Goal: Browse casually: Explore the website without a specific task or goal

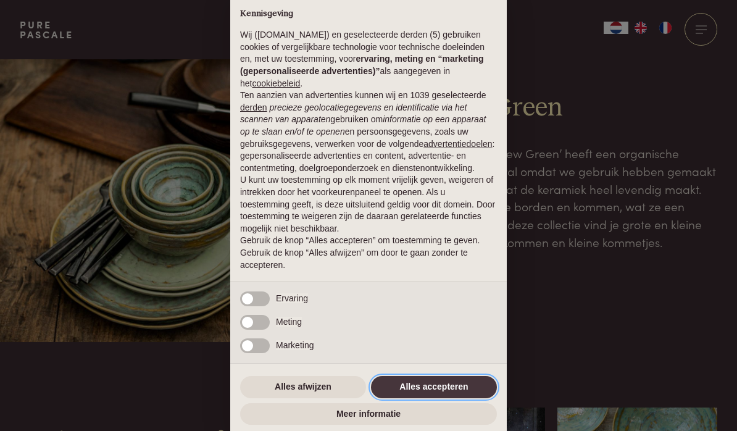
click at [411, 391] on button "Alles accepteren" at bounding box center [434, 387] width 126 height 22
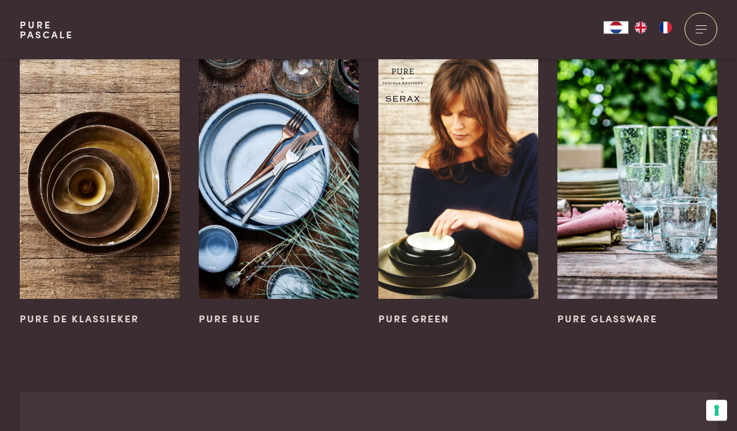
scroll to position [717, 0]
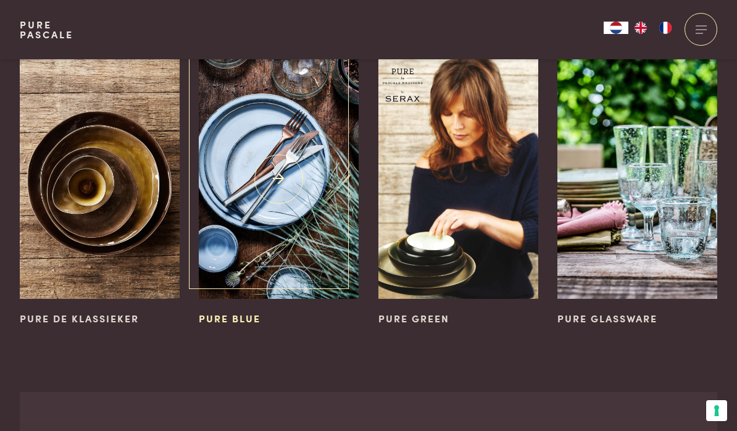
click at [238, 311] on span "Pure Blue" at bounding box center [230, 318] width 62 height 14
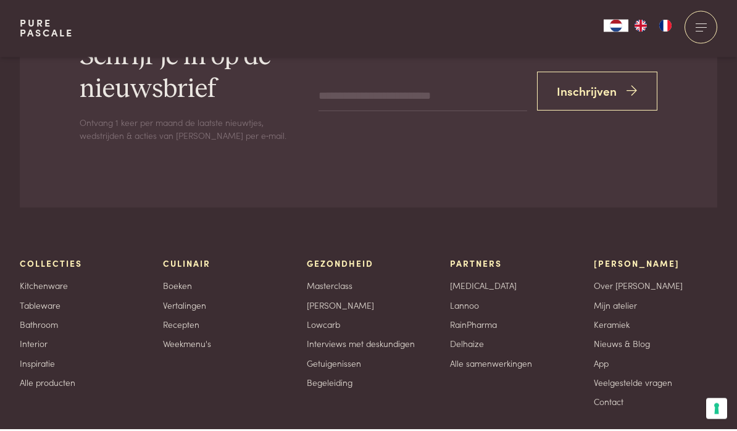
scroll to position [1131, 0]
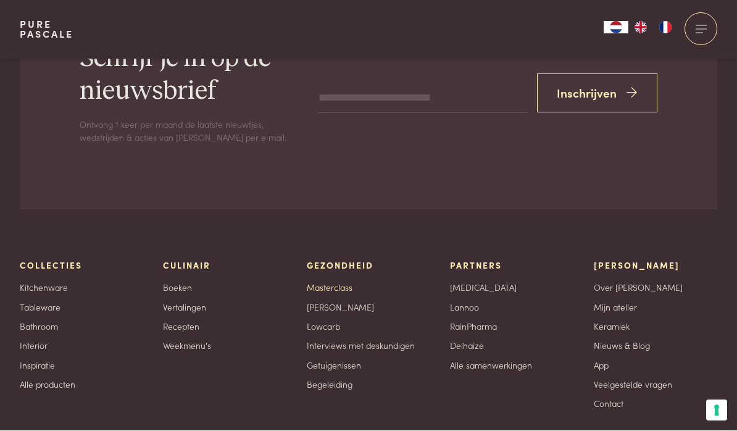
click at [340, 283] on link "Masterclass" at bounding box center [330, 287] width 46 height 13
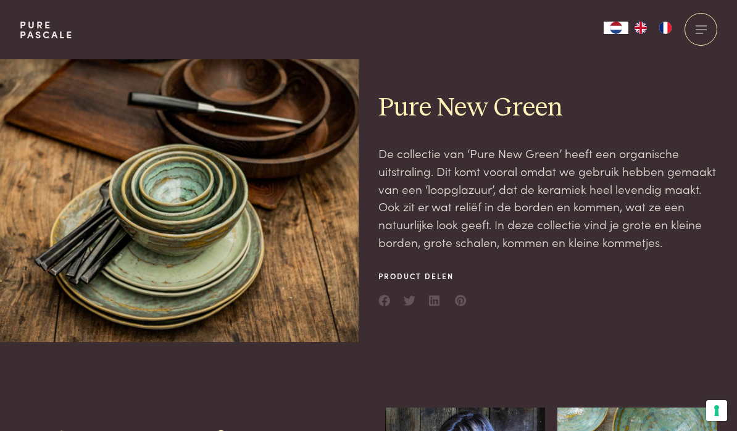
scroll to position [1185, 0]
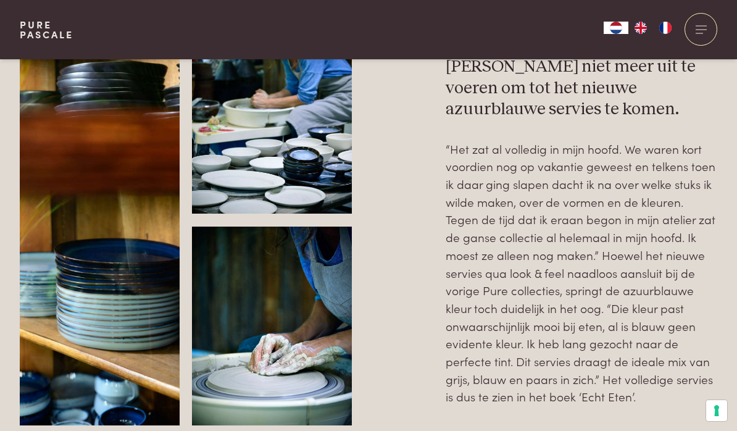
scroll to position [808, 0]
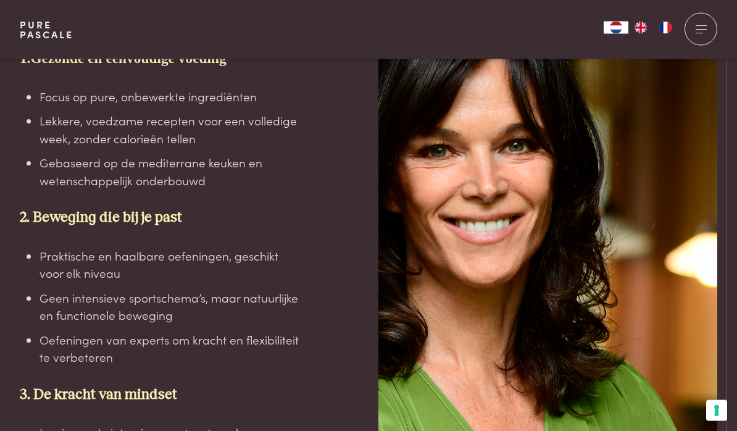
scroll to position [2081, 0]
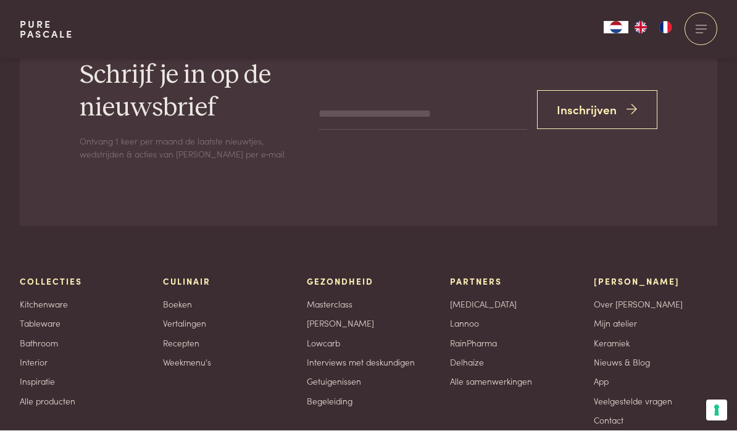
click at [444, 426] on div "Collecties Kitchenware Tableware Bathroom Interior Inspiratie Alle producten Cu…" at bounding box center [368, 351] width 697 height 250
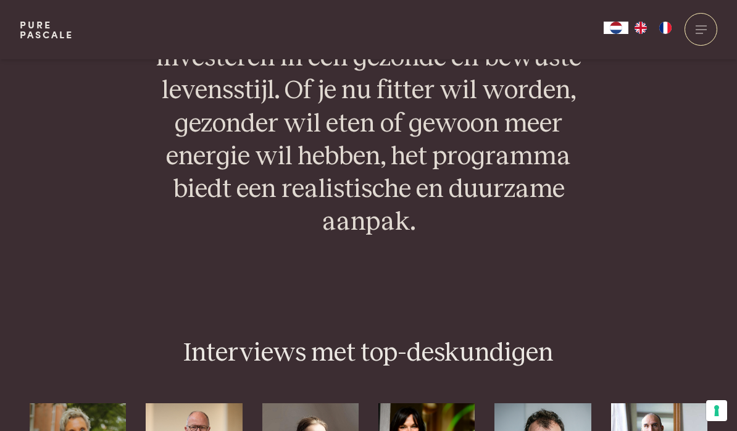
scroll to position [2864, 0]
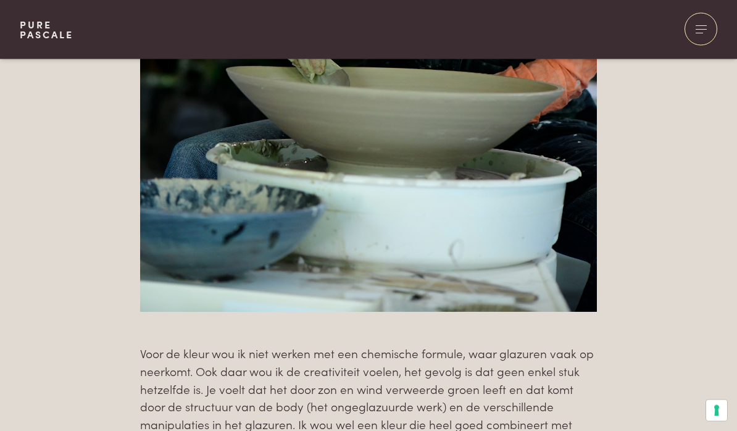
scroll to position [2252, 0]
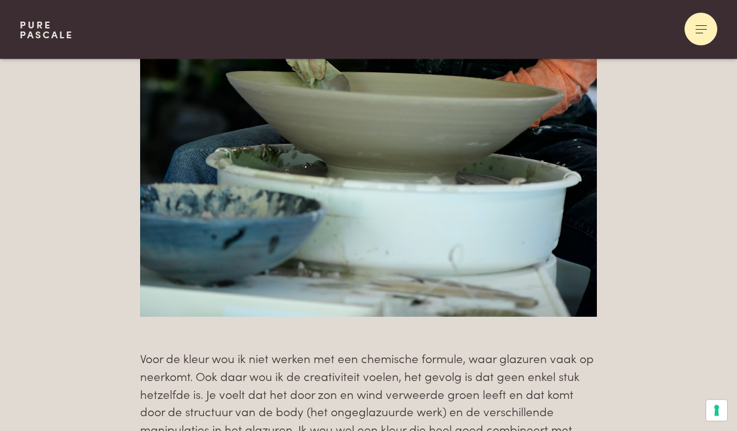
click at [701, 26] on div at bounding box center [700, 29] width 33 height 33
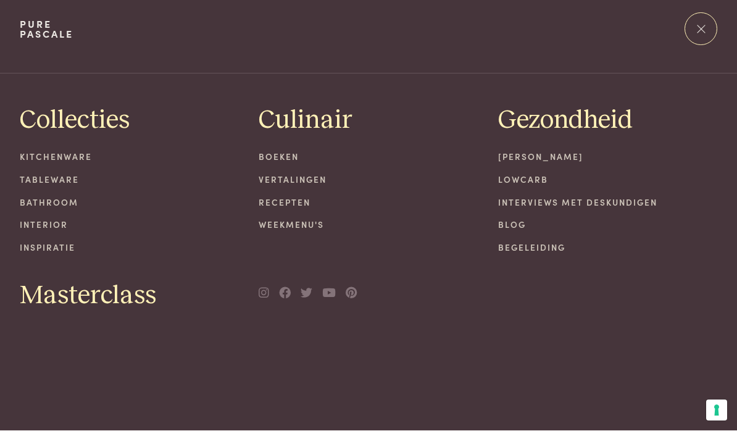
click at [26, 206] on link "Bathroom" at bounding box center [130, 202] width 220 height 13
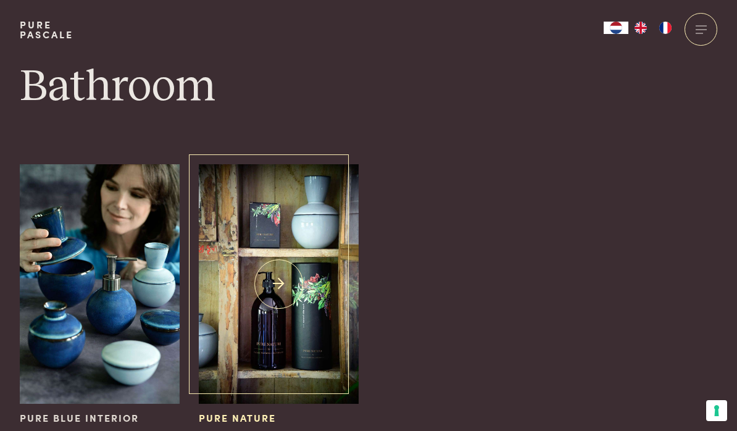
click at [242, 334] on img at bounding box center [279, 283] width 160 height 239
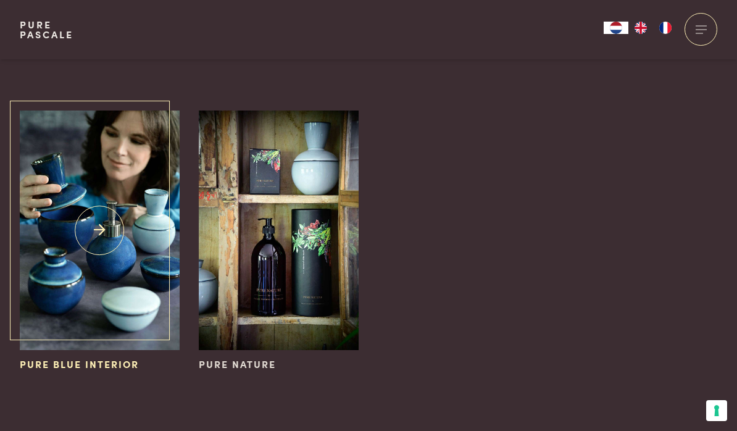
click at [66, 213] on img at bounding box center [100, 229] width 160 height 239
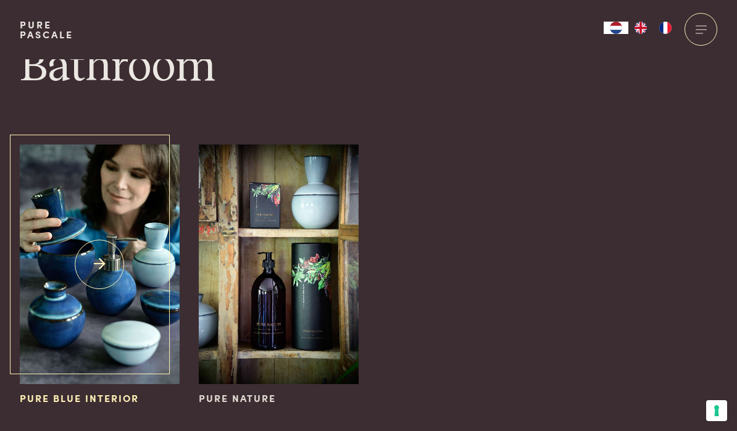
scroll to position [0, 0]
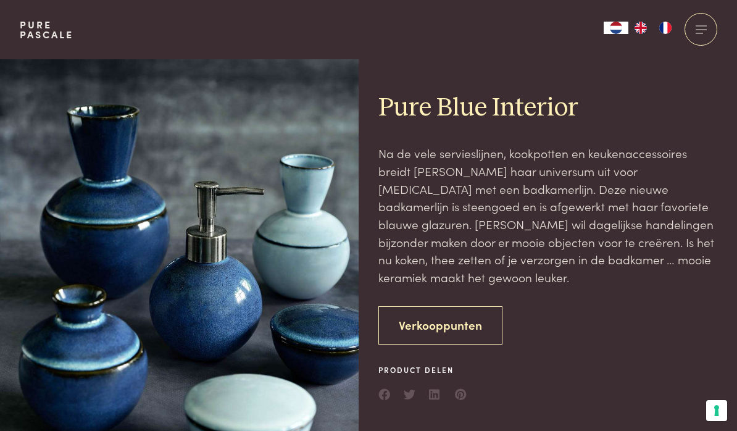
click at [466, 316] on link "Verkooppunten" at bounding box center [440, 325] width 124 height 39
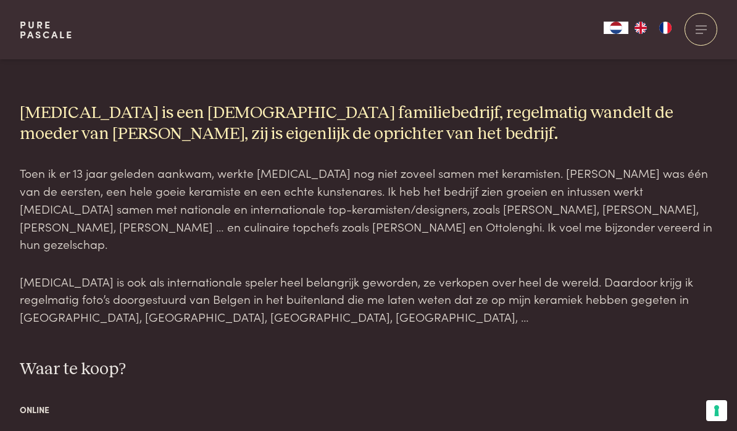
scroll to position [1223, 0]
